Goal: Information Seeking & Learning: Understand process/instructions

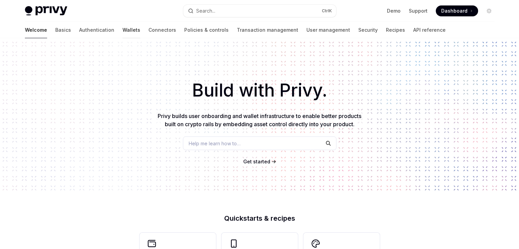
click at [122, 28] on link "Wallets" at bounding box center [131, 30] width 18 height 16
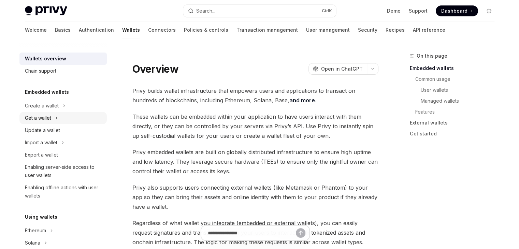
click at [45, 120] on div "Get a wallet" at bounding box center [38, 118] width 26 height 8
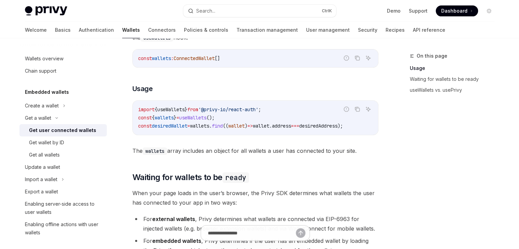
scroll to position [273, 0]
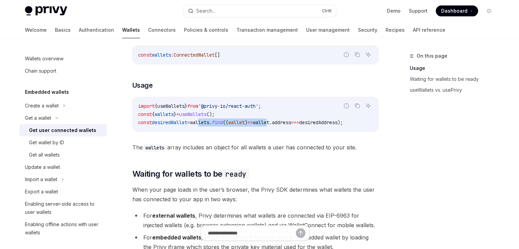
drag, startPoint x: 206, startPoint y: 130, endPoint x: 287, endPoint y: 130, distance: 81.2
click at [286, 129] on div "import { useWallets } from '@privy-io/react-auth' ; const { wallets } = useWall…" at bounding box center [255, 114] width 245 height 34
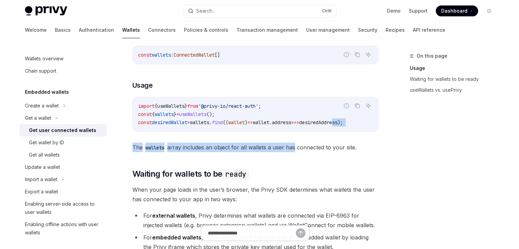
drag, startPoint x: 294, startPoint y: 134, endPoint x: 358, endPoint y: 132, distance: 64.1
click at [358, 132] on div "To access connected wallets with the React SDK, use the wallets array from the …" at bounding box center [255, 86] width 246 height 132
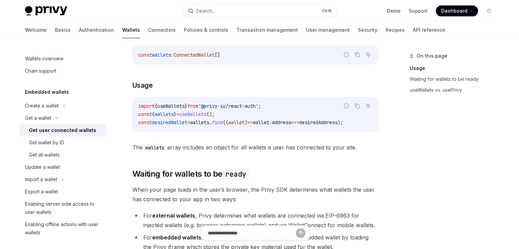
click at [352, 130] on div "import { useWallets } from '@privy-io/react-auth' ; const { wallets } = useWall…" at bounding box center [255, 114] width 245 height 34
click at [344, 136] on div "To access connected wallets with the React SDK, use the wallets array from the …" at bounding box center [255, 86] width 246 height 132
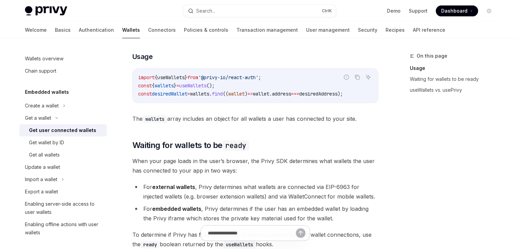
scroll to position [375, 0]
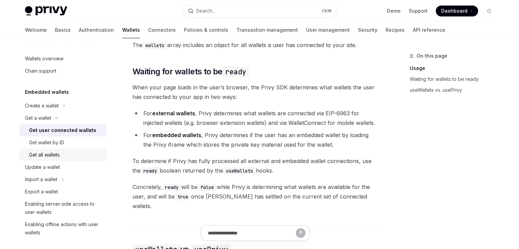
click at [59, 153] on div "Get all wallets" at bounding box center [44, 155] width 31 height 8
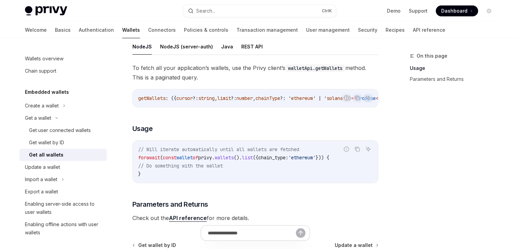
scroll to position [68, 0]
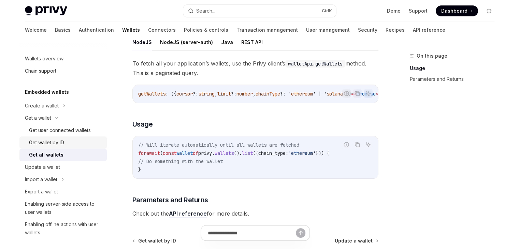
click at [52, 141] on div "Get wallet by ID" at bounding box center [46, 142] width 35 height 8
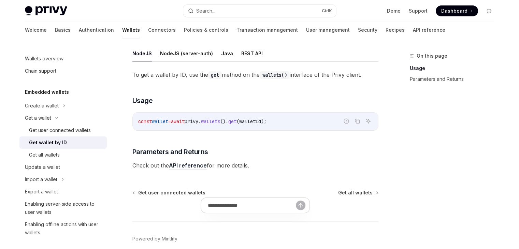
scroll to position [12, 0]
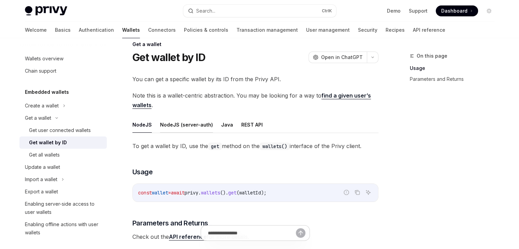
click at [174, 127] on button "NodeJS (server-auth)" at bounding box center [186, 125] width 53 height 16
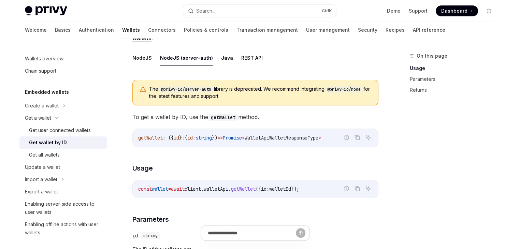
scroll to position [80, 0]
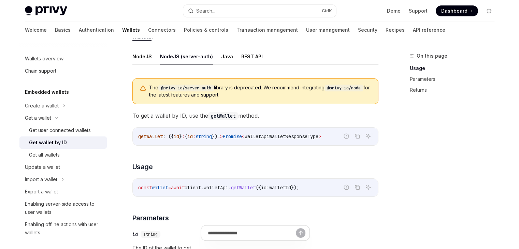
click at [228, 186] on span "walletApi" at bounding box center [216, 187] width 25 height 6
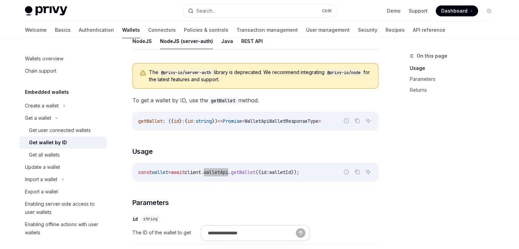
scroll to position [136, 0]
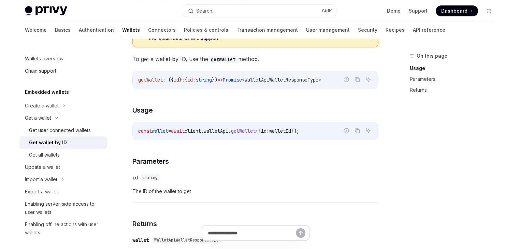
click at [198, 128] on span "client" at bounding box center [192, 131] width 16 height 6
click at [201, 131] on span "client" at bounding box center [192, 131] width 16 height 6
click at [228, 129] on span "walletApi" at bounding box center [216, 131] width 25 height 6
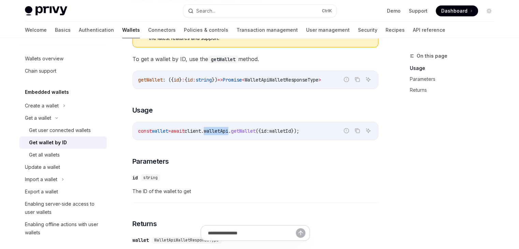
copy span "walletApi"
click at [291, 130] on span "walletId" at bounding box center [280, 131] width 22 height 6
click at [269, 130] on span "id:" at bounding box center [265, 131] width 8 height 6
copy span "id"
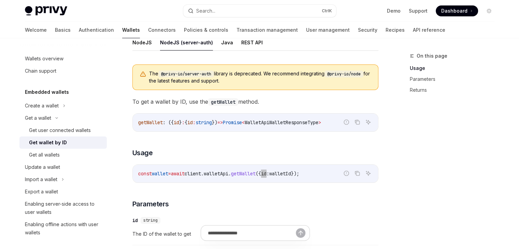
scroll to position [48, 0]
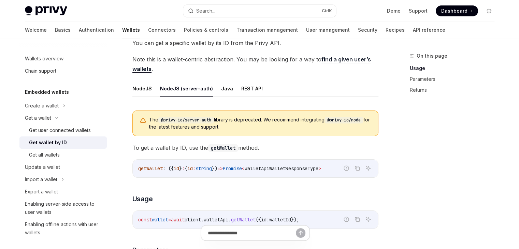
click at [150, 91] on button "NodeJS" at bounding box center [141, 88] width 19 height 16
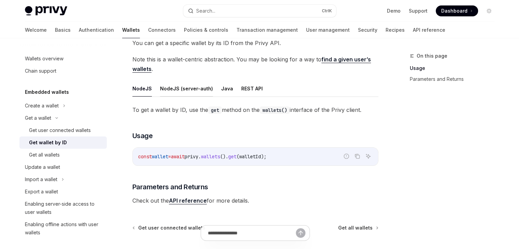
click at [172, 90] on button "NodeJS (server-auth)" at bounding box center [186, 88] width 53 height 16
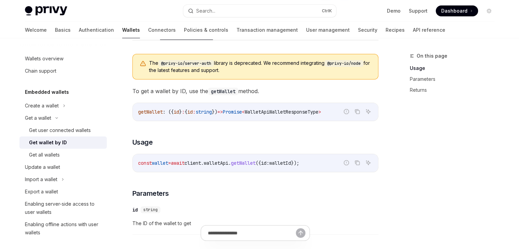
scroll to position [48, 0]
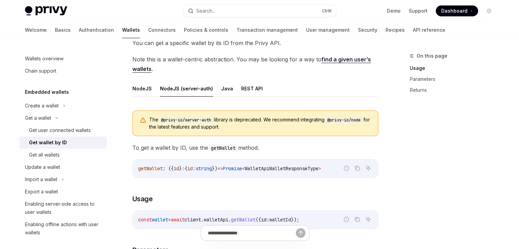
click at [274, 147] on span "To get a wallet by ID, use the getWallet method." at bounding box center [255, 148] width 246 height 10
click at [143, 91] on button "NodeJS" at bounding box center [141, 88] width 19 height 16
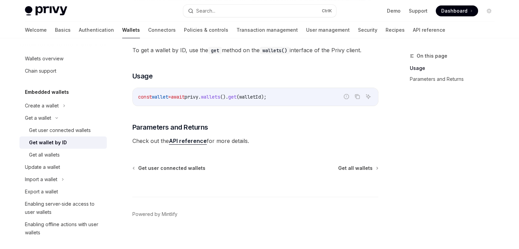
scroll to position [114, 0]
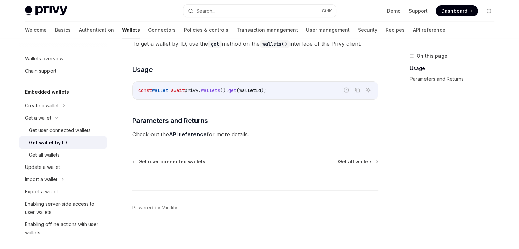
click at [220, 89] on span "wallets" at bounding box center [210, 90] width 19 height 6
click at [241, 96] on div "const wallet = await privy . wallets (). get ( walletId );" at bounding box center [255, 91] width 245 height 18
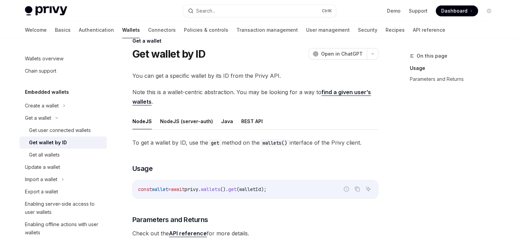
scroll to position [12, 0]
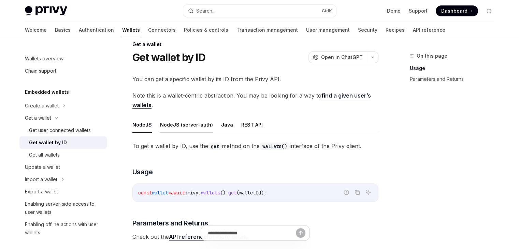
click at [196, 119] on button "NodeJS (server-auth)" at bounding box center [186, 125] width 53 height 16
type textarea "*"
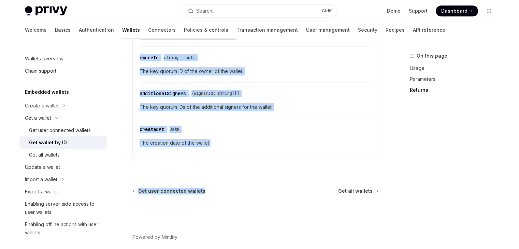
scroll to position [525, 0]
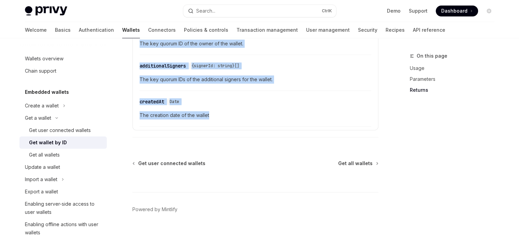
drag, startPoint x: 133, startPoint y: 109, endPoint x: 388, endPoint y: 125, distance: 255.5
copy div "**********"
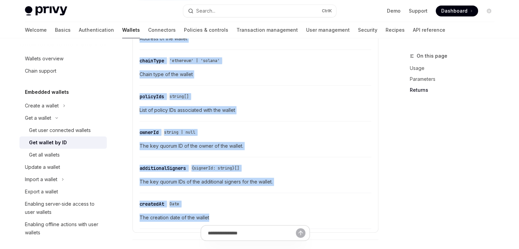
click at [291, 146] on span "The key quorum ID of the owner of the wallet." at bounding box center [255, 146] width 232 height 8
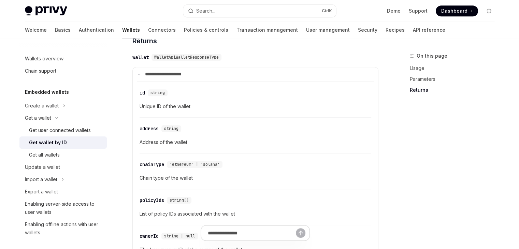
scroll to position [321, 0]
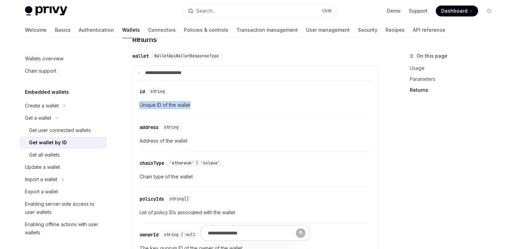
drag, startPoint x: 136, startPoint y: 104, endPoint x: 195, endPoint y: 105, distance: 59.0
click at [195, 105] on div "​ id string Unique ID of the wallet ​ address string Address of the wallet ​ ch…" at bounding box center [255, 205] width 237 height 251
click at [159, 139] on span "Address of the wallet" at bounding box center [255, 141] width 232 height 8
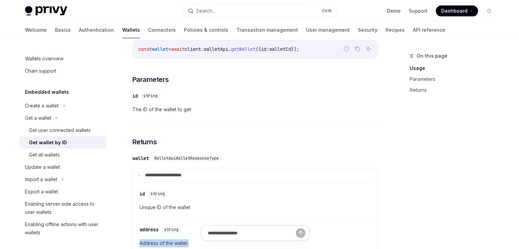
scroll to position [184, 0]
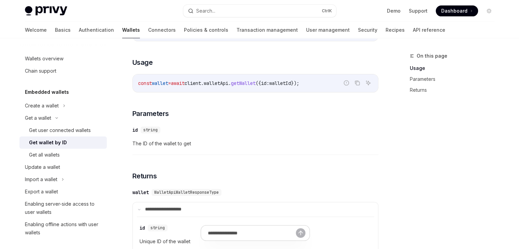
click at [228, 80] on span "walletApi" at bounding box center [216, 83] width 25 height 6
click at [255, 80] on span "getWallet" at bounding box center [243, 83] width 25 height 6
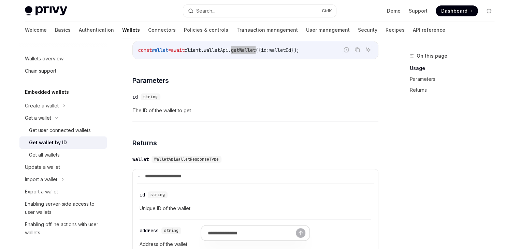
scroll to position [218, 0]
click at [198, 158] on span "WalletApiWalletResponseType" at bounding box center [186, 157] width 64 height 5
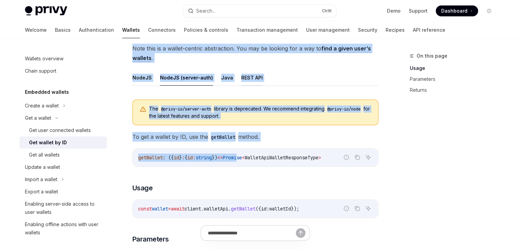
scroll to position [68, 0]
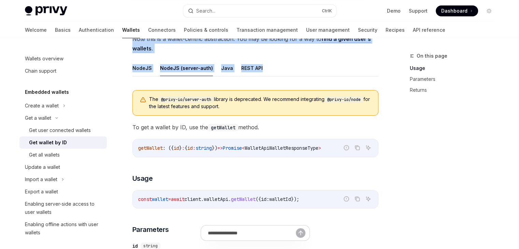
drag, startPoint x: 132, startPoint y: 53, endPoint x: 359, endPoint y: 70, distance: 227.4
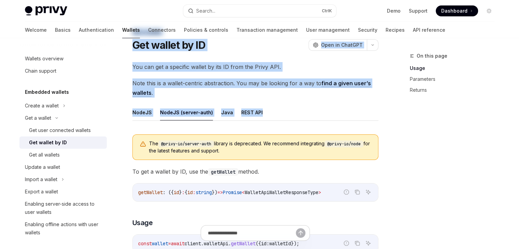
scroll to position [0, 0]
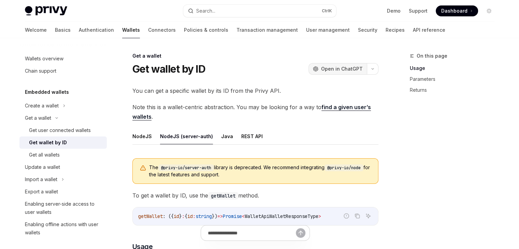
click at [349, 70] on span "Open in ChatGPT" at bounding box center [342, 68] width 42 height 7
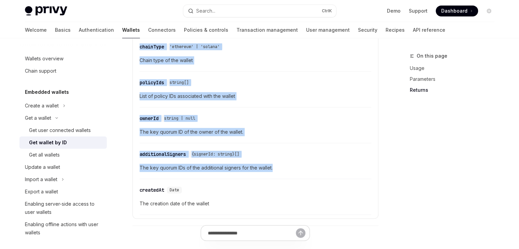
scroll to position [443, 0]
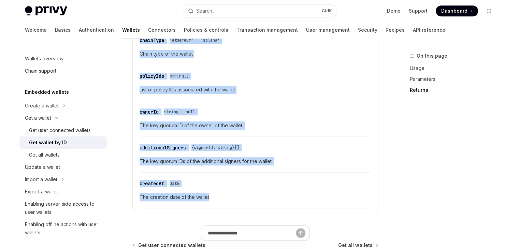
drag, startPoint x: 131, startPoint y: 50, endPoint x: 286, endPoint y: 193, distance: 211.2
copy div "**********"
